Goal: Navigation & Orientation: Find specific page/section

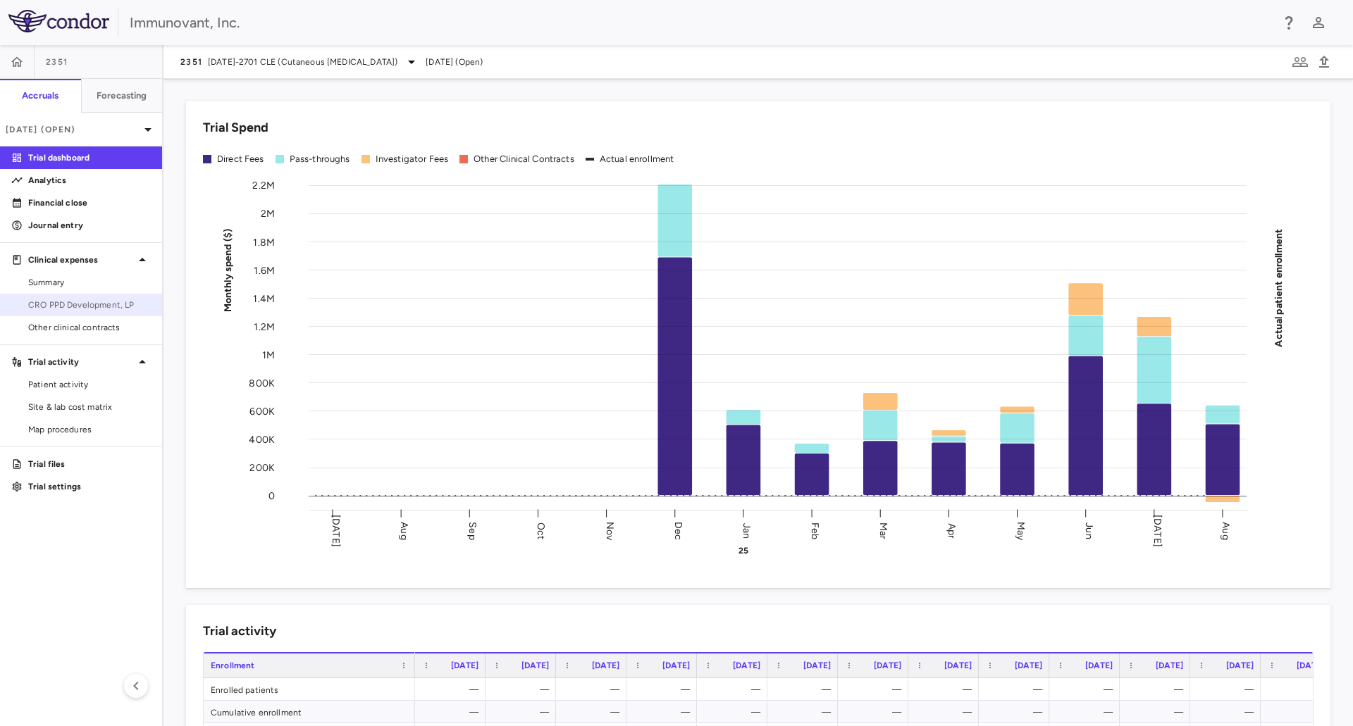
click at [82, 301] on span "CRO PPD Development, LP" at bounding box center [89, 305] width 123 height 13
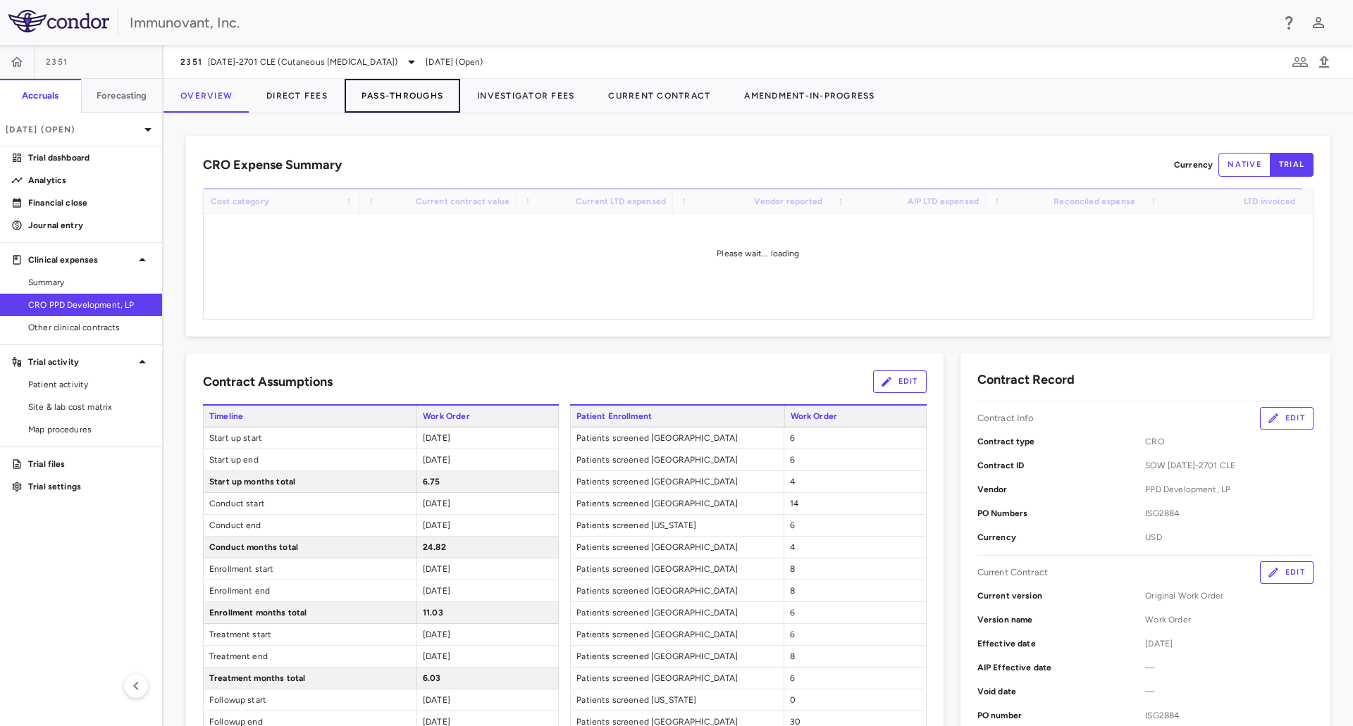
click at [438, 92] on button "Pass-Throughs" at bounding box center [403, 96] width 116 height 34
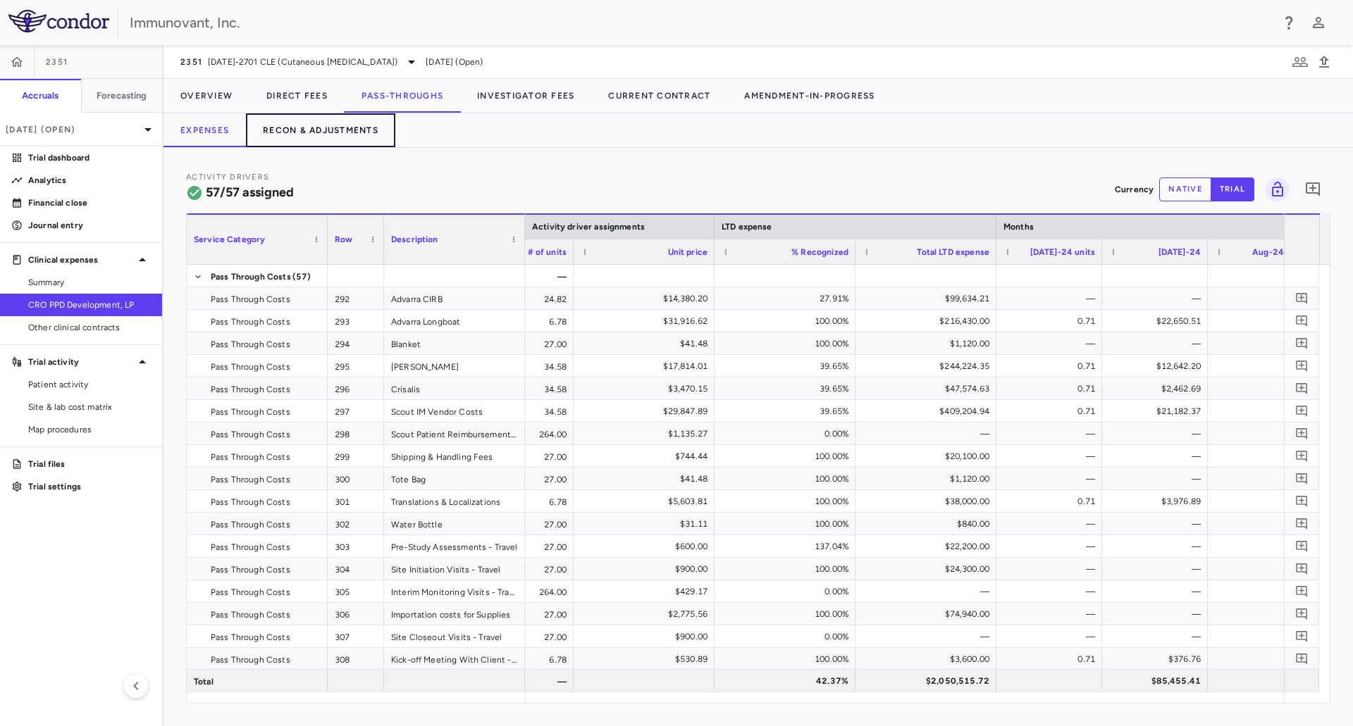
click at [310, 132] on button "Recon & Adjustments" at bounding box center [320, 130] width 149 height 34
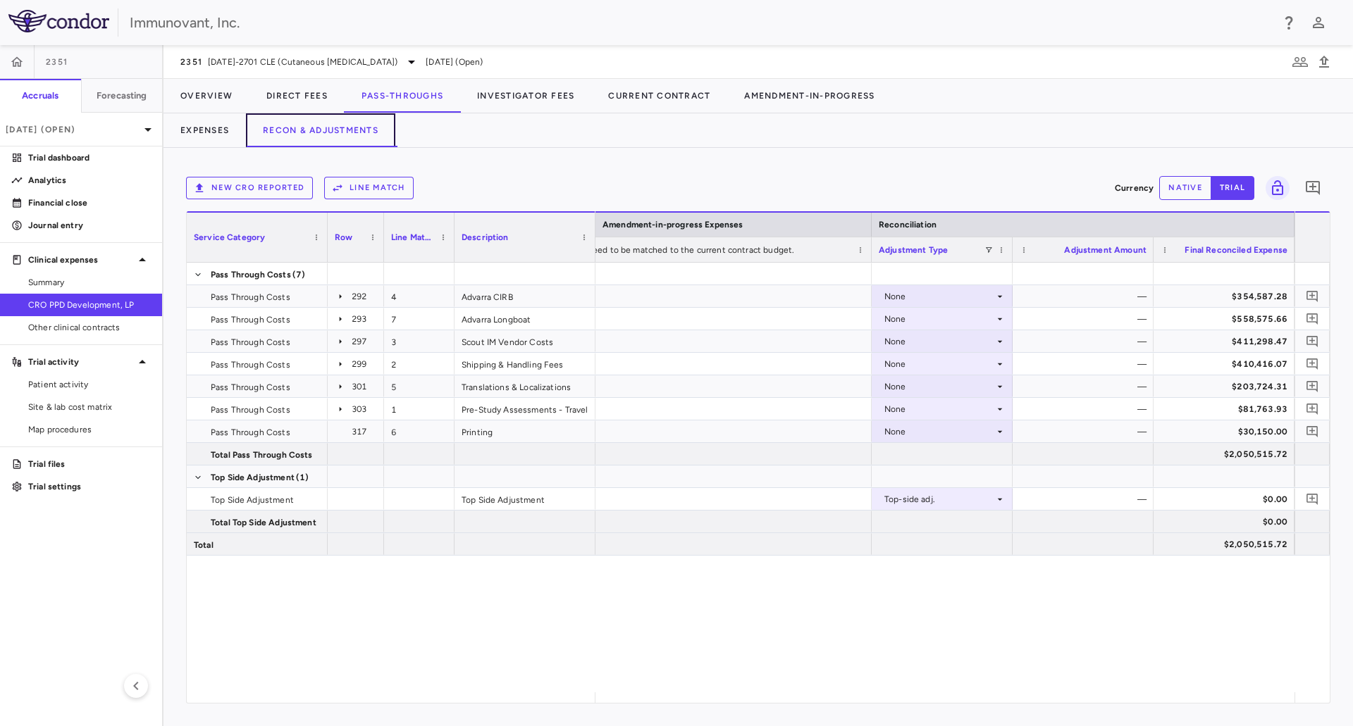
scroll to position [0, 1722]
